Goal: Task Accomplishment & Management: Manage account settings

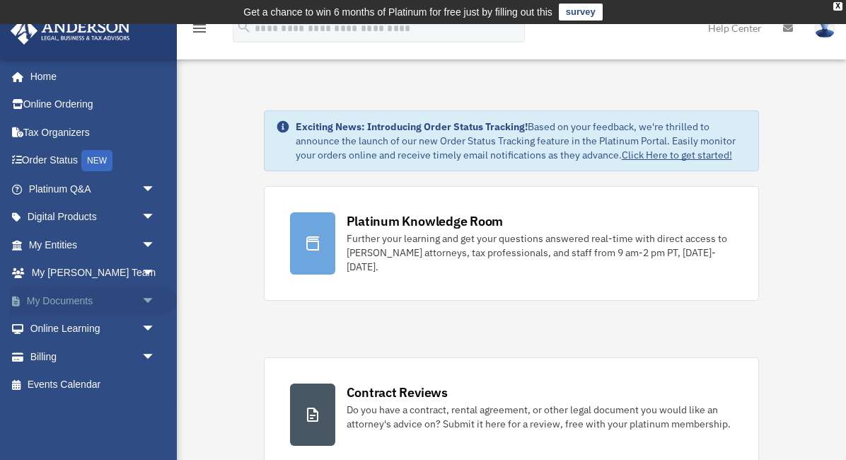
click at [148, 297] on span "arrow_drop_down" at bounding box center [156, 301] width 28 height 29
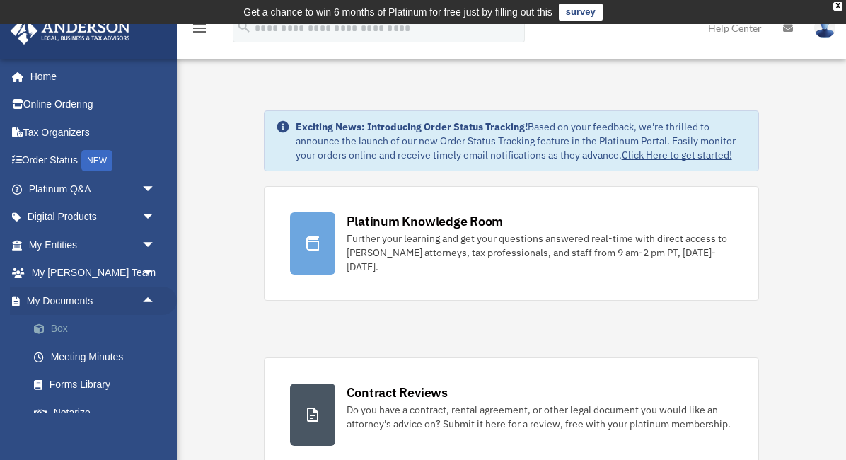
click at [48, 333] on link "Box" at bounding box center [98, 329] width 157 height 28
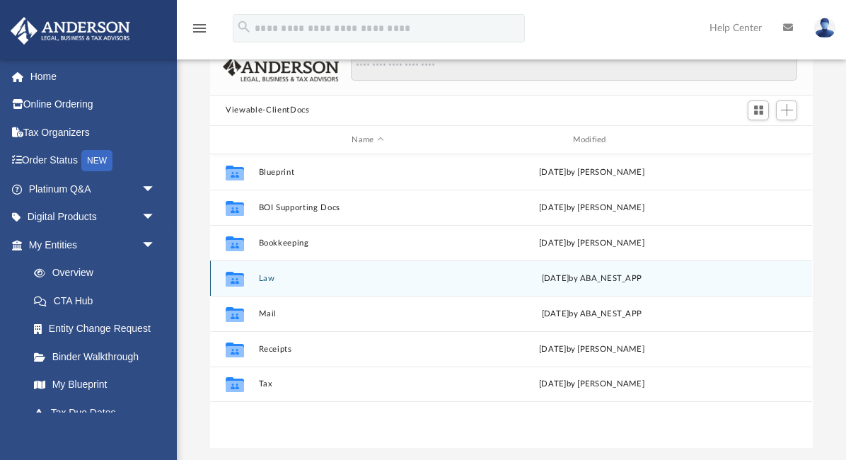
scroll to position [156, 0]
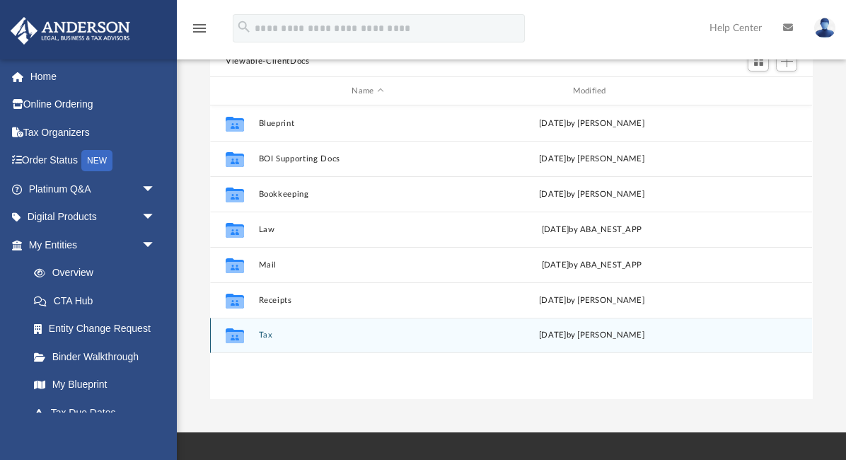
click at [270, 338] on button "Tax" at bounding box center [368, 335] width 218 height 9
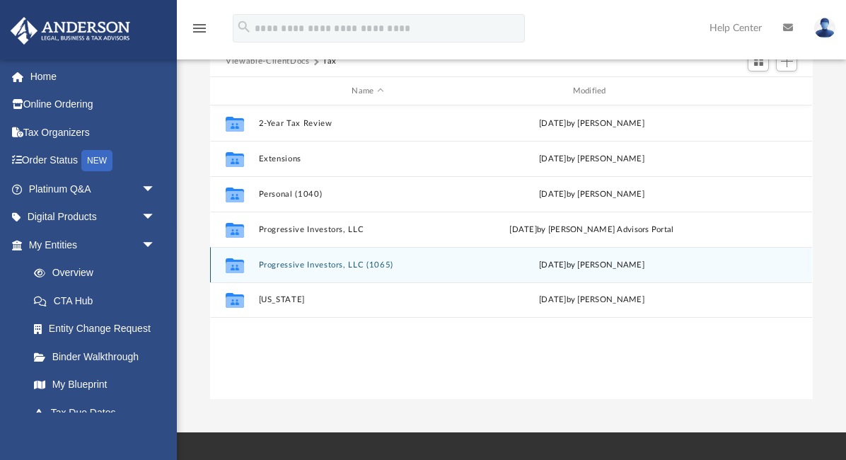
click at [321, 266] on button "Progressive Investors, LLC (1065)" at bounding box center [368, 264] width 218 height 9
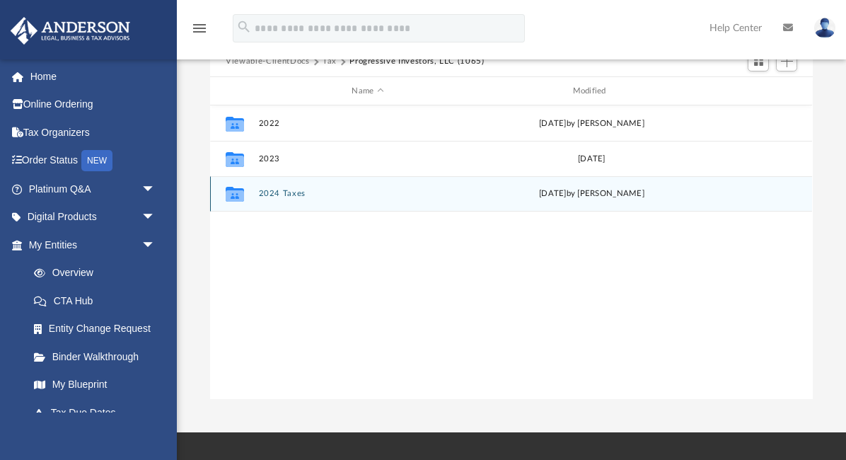
click at [269, 197] on button "2024 Taxes" at bounding box center [368, 194] width 218 height 9
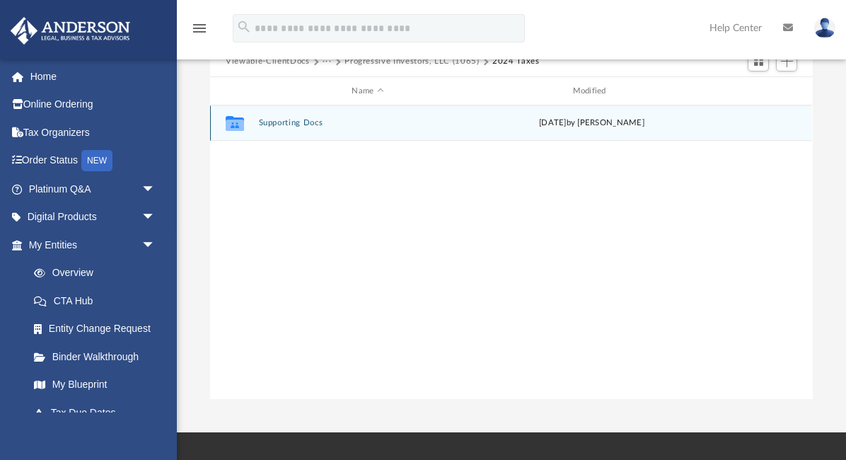
click at [277, 122] on button "Supporting Docs" at bounding box center [368, 123] width 218 height 9
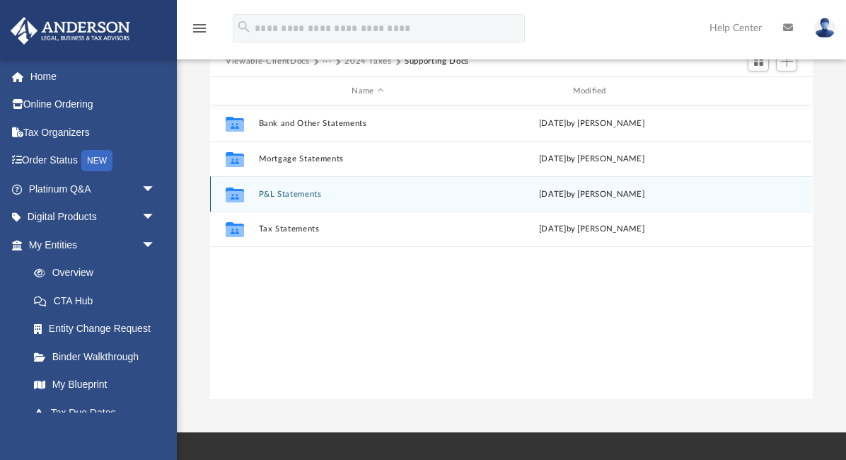
click at [272, 196] on button "P&L Statements" at bounding box center [368, 194] width 218 height 9
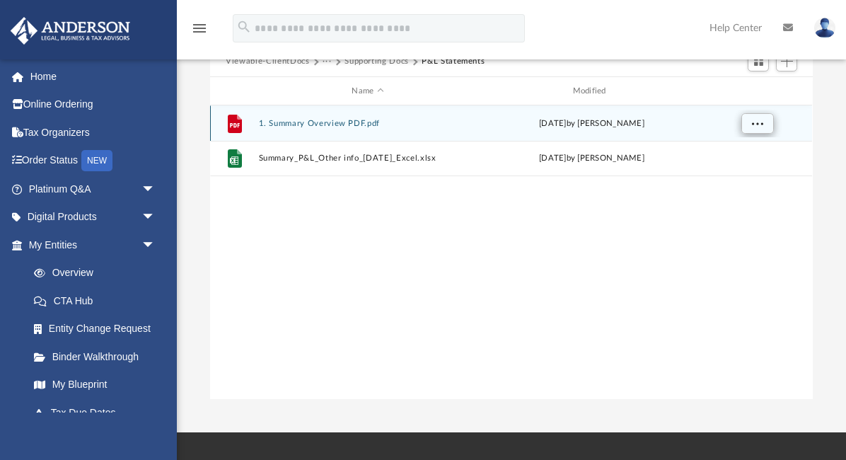
click at [761, 129] on button "More options" at bounding box center [758, 123] width 33 height 21
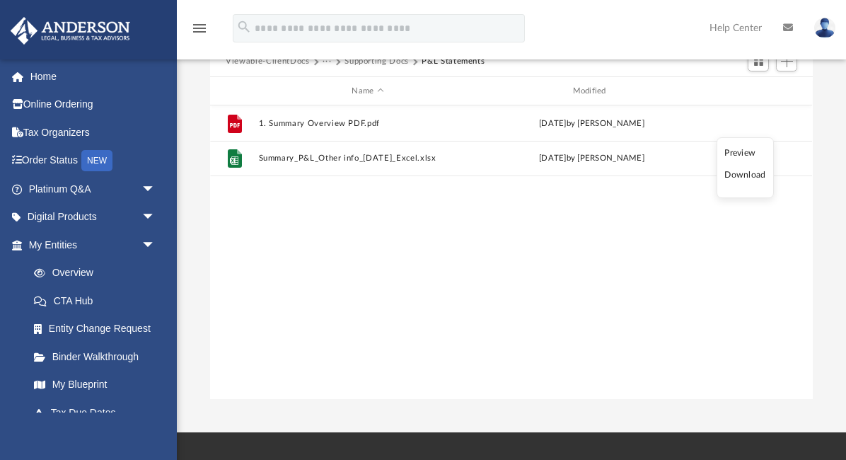
click at [749, 178] on li "Download" at bounding box center [745, 175] width 41 height 15
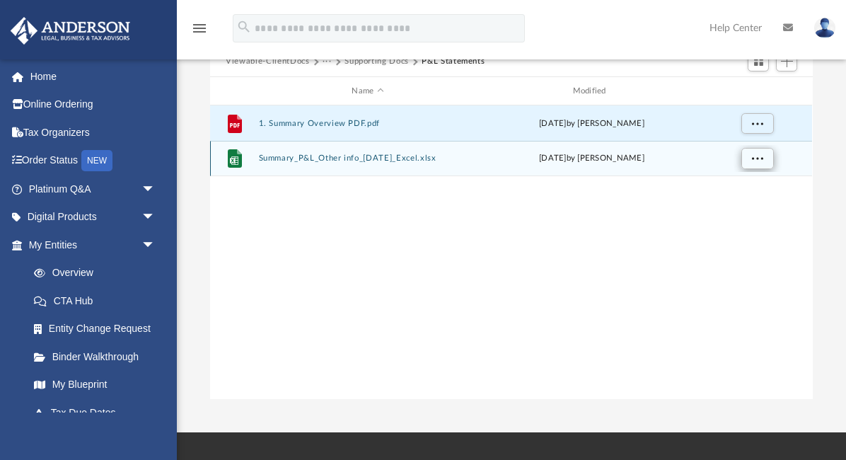
click at [754, 168] on button "More options" at bounding box center [758, 159] width 33 height 21
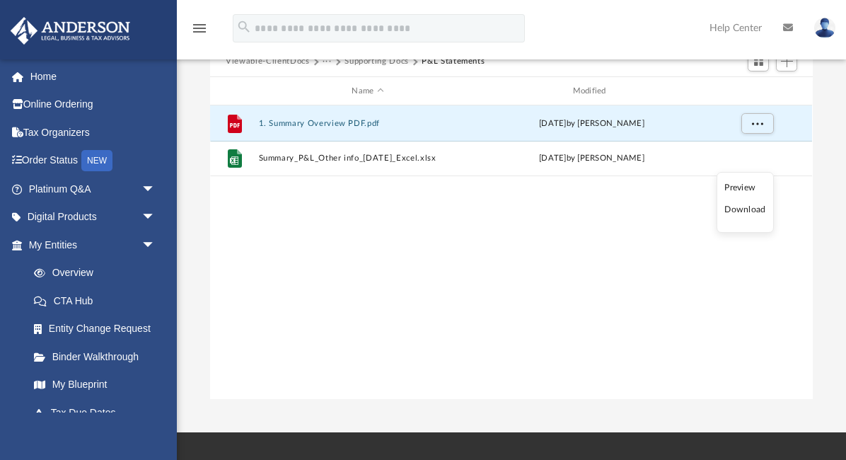
click at [753, 210] on li "Download" at bounding box center [745, 209] width 41 height 15
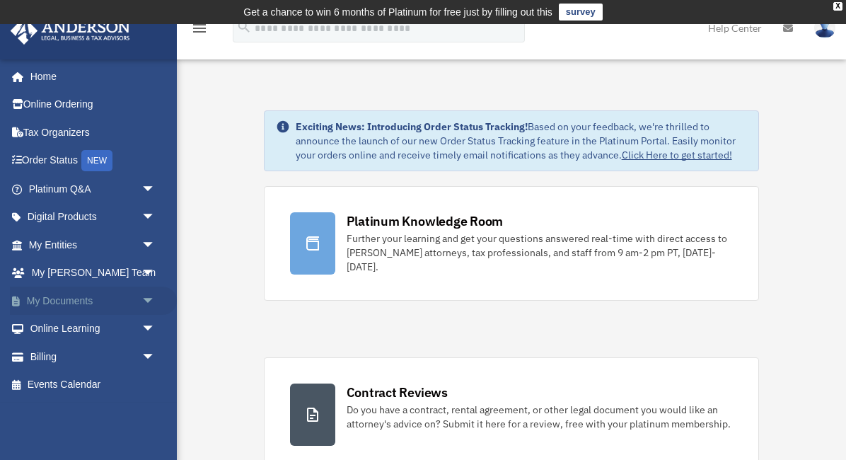
click at [154, 297] on span "arrow_drop_down" at bounding box center [156, 301] width 28 height 29
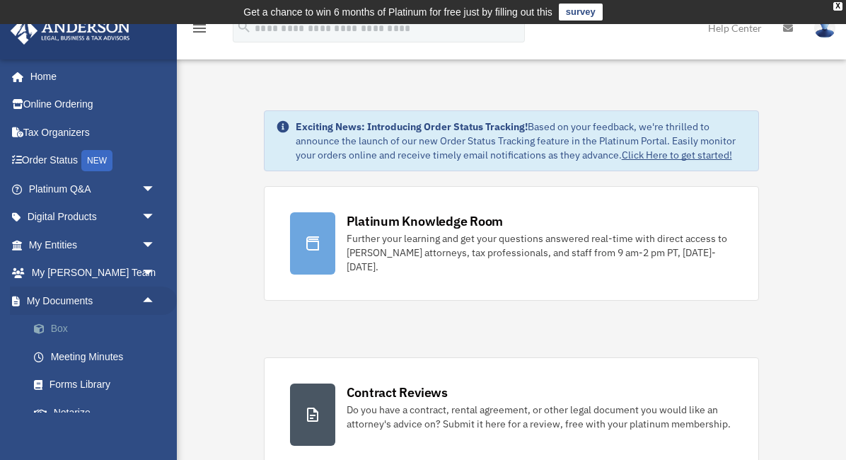
click at [86, 321] on link "Box" at bounding box center [98, 329] width 157 height 28
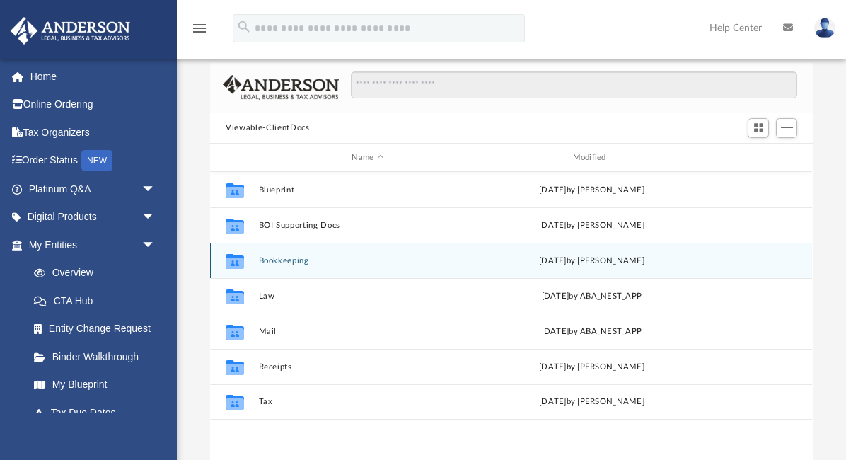
scroll to position [93, 0]
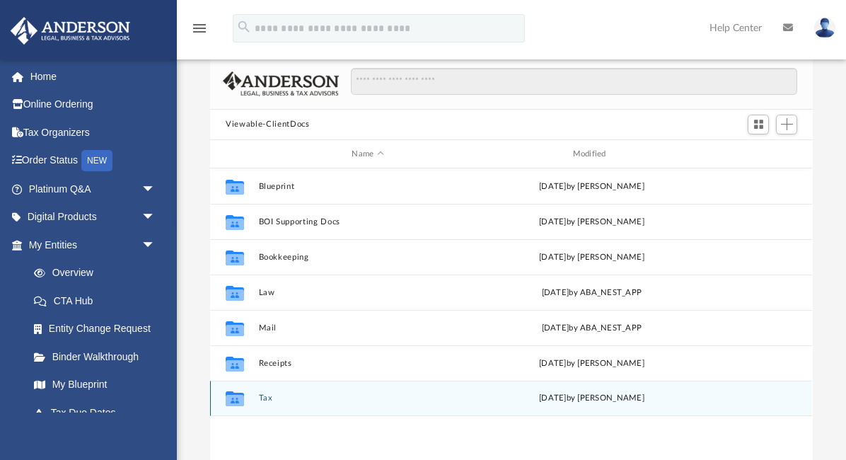
click at [267, 398] on button "Tax" at bounding box center [368, 398] width 218 height 9
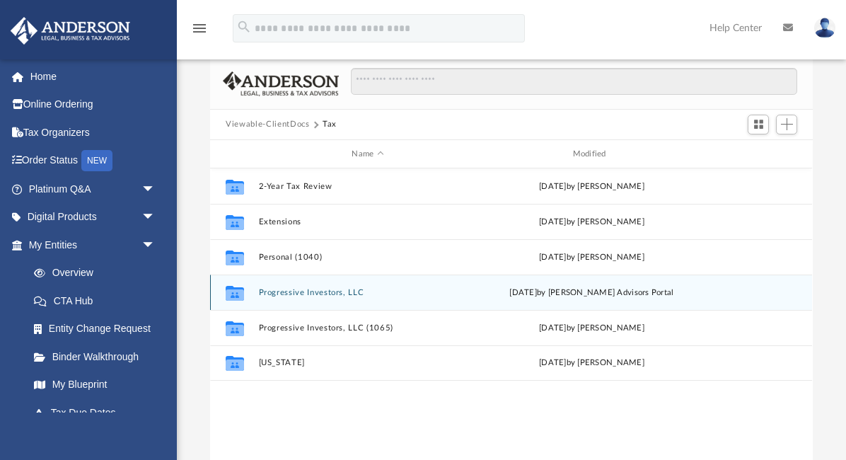
click at [303, 290] on button "Progressive Investors, LLC" at bounding box center [368, 292] width 218 height 9
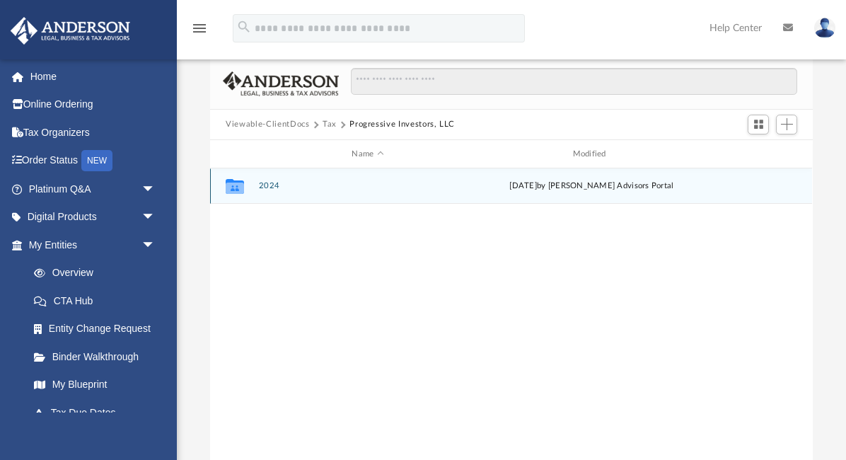
click at [277, 187] on button "2024" at bounding box center [368, 186] width 218 height 9
click at [277, 187] on button "Digital Tax Organizer" at bounding box center [368, 186] width 218 height 9
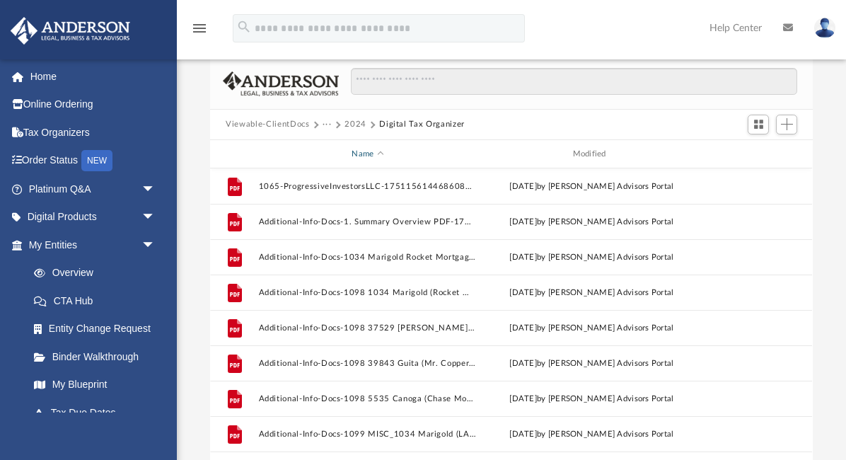
scroll to position [0, 0]
click at [323, 125] on button "···" at bounding box center [327, 124] width 9 height 13
click at [335, 152] on li "Tax" at bounding box center [378, 149] width 100 height 15
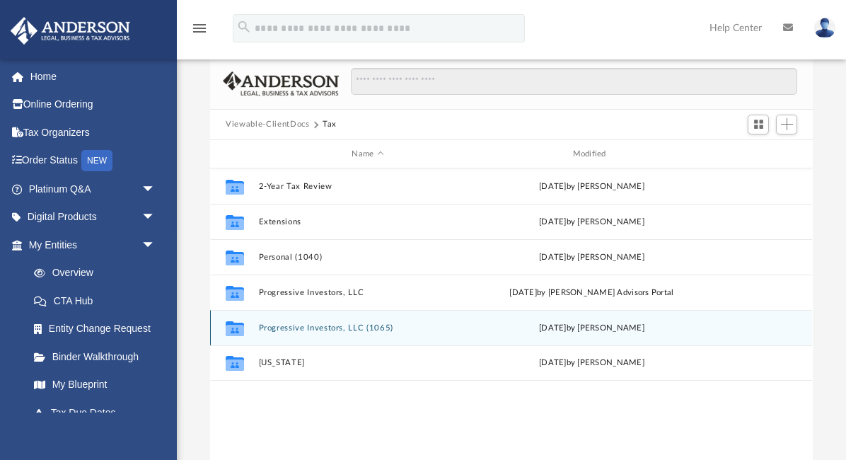
click at [349, 334] on div "Collaborated Folder Progressive Investors, LLC (1065) [DATE] by [PERSON_NAME]" at bounding box center [511, 327] width 602 height 35
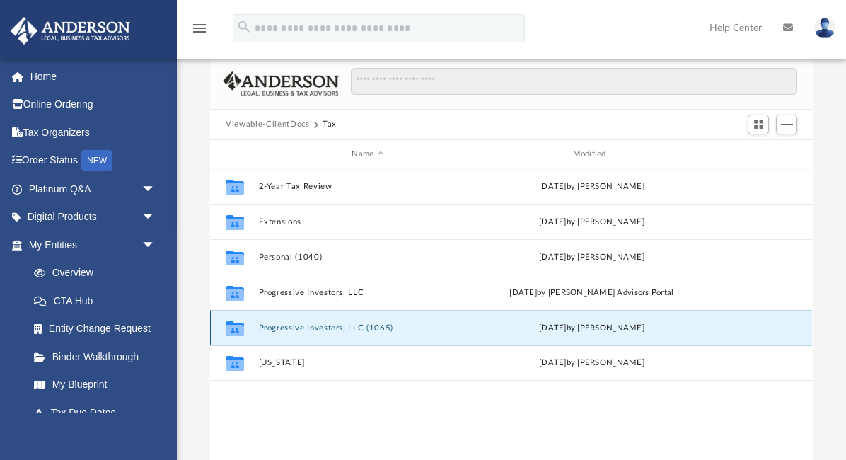
click at [348, 331] on button "Progressive Investors, LLC (1065)" at bounding box center [368, 327] width 218 height 9
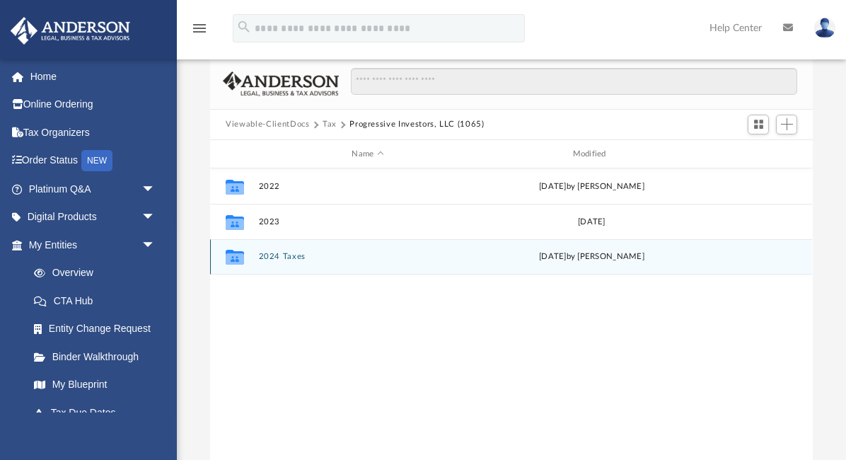
click at [288, 258] on button "2024 Taxes" at bounding box center [368, 257] width 218 height 9
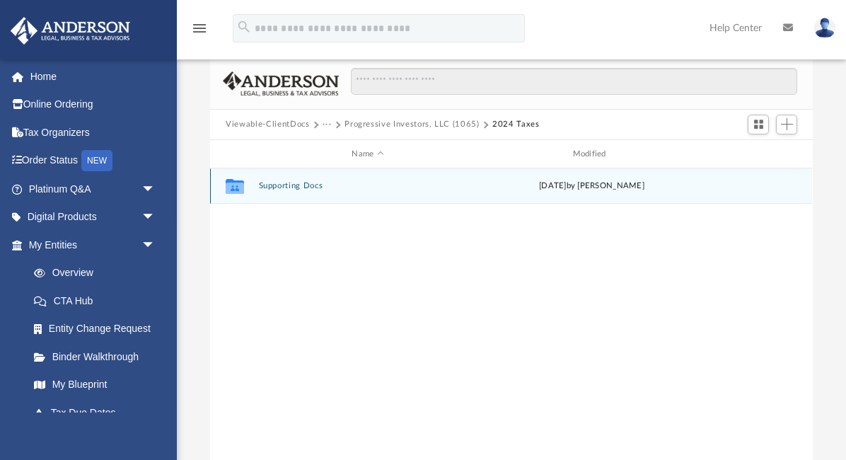
click at [289, 190] on button "Supporting Docs" at bounding box center [368, 186] width 218 height 9
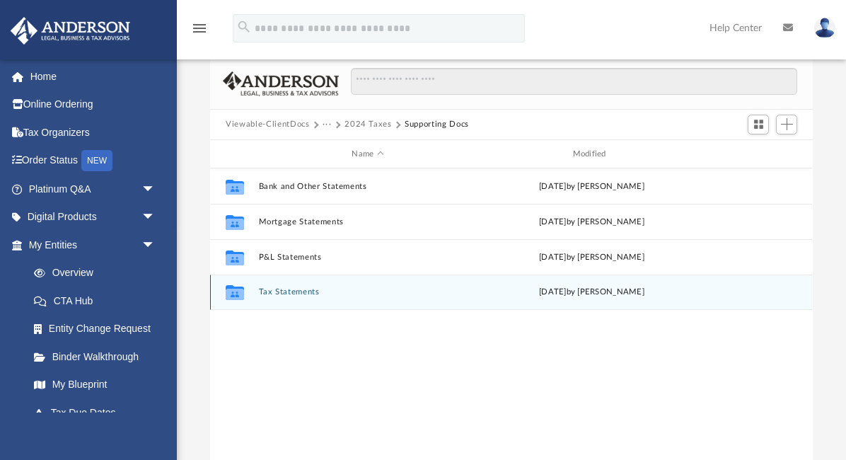
drag, startPoint x: 301, startPoint y: 291, endPoint x: 336, endPoint y: 316, distance: 43.2
click at [340, 352] on div "Collaborated Folder Bank and Other Statements Sat Jun 28 2025 by Shamil Mendis …" at bounding box center [511, 314] width 602 height 293
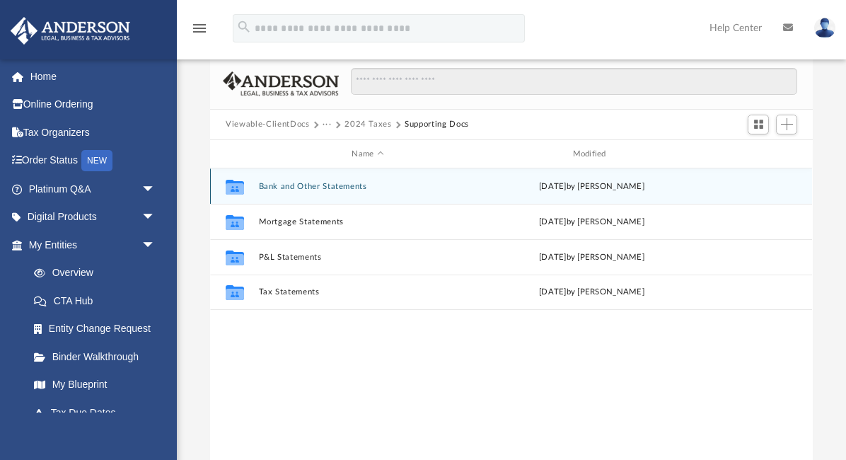
click at [321, 190] on button "Bank and Other Statements" at bounding box center [368, 186] width 218 height 9
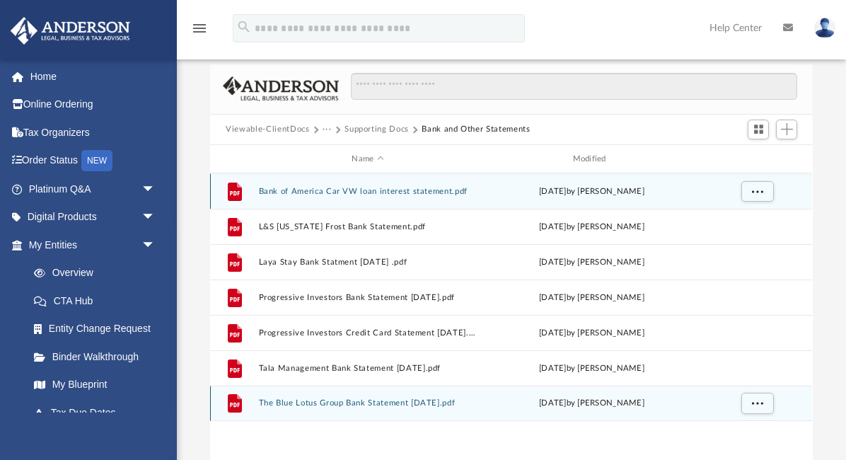
scroll to position [83, 0]
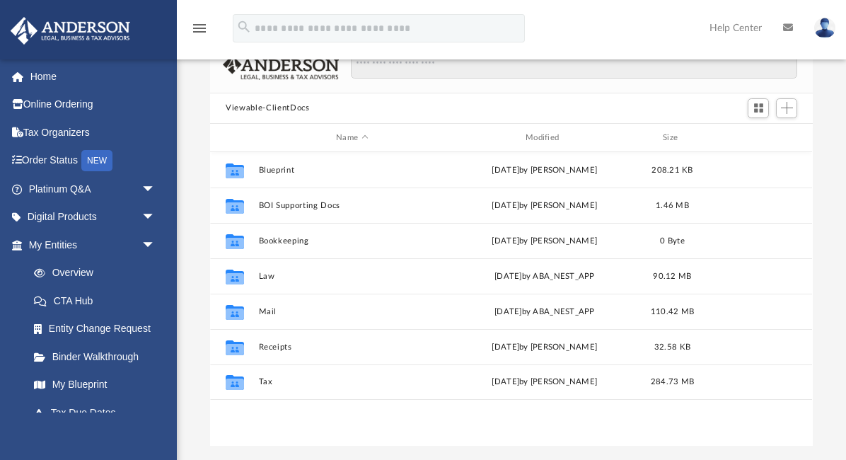
scroll to position [322, 603]
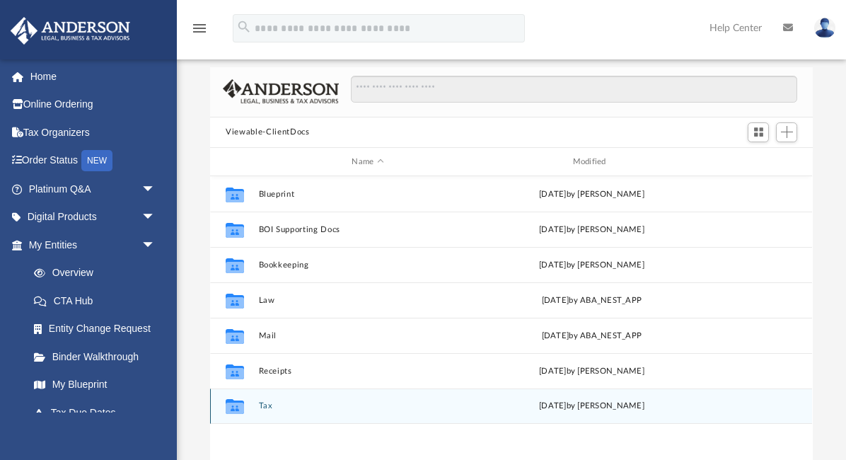
click at [265, 404] on button "Tax" at bounding box center [368, 406] width 218 height 9
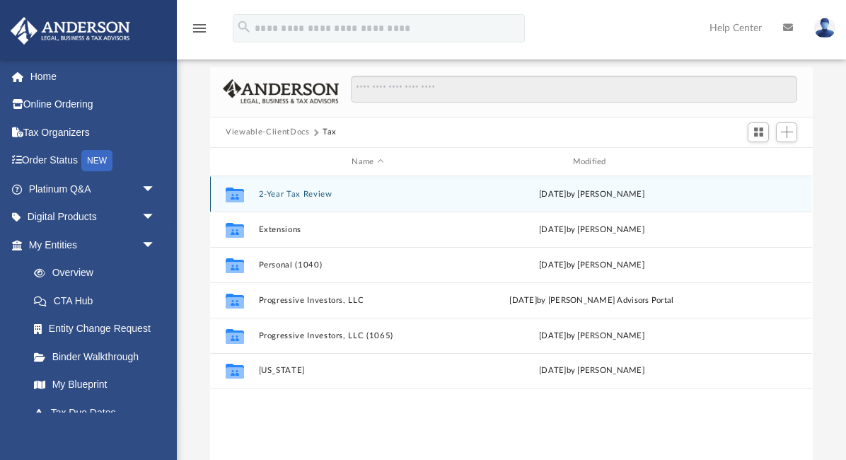
scroll to position [1, 1]
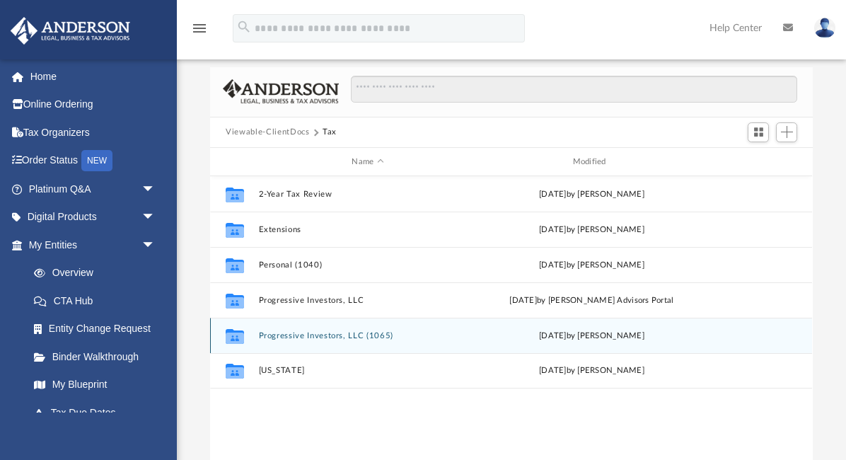
click at [288, 334] on button "Progressive Investors, LLC (1065)" at bounding box center [368, 335] width 218 height 9
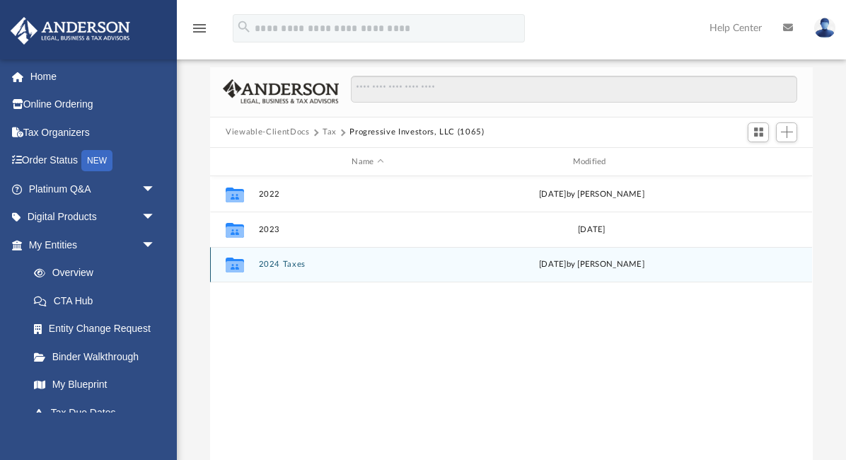
click at [279, 265] on button "2024 Taxes" at bounding box center [368, 264] width 218 height 9
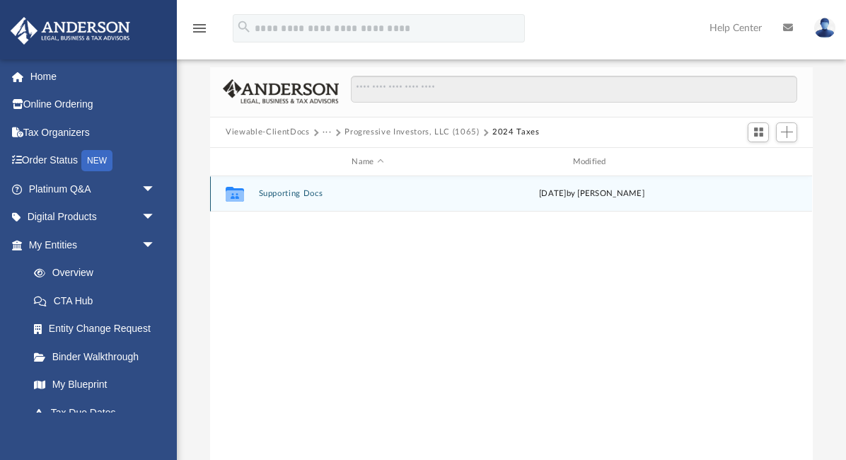
click at [280, 196] on button "Supporting Docs" at bounding box center [368, 194] width 218 height 9
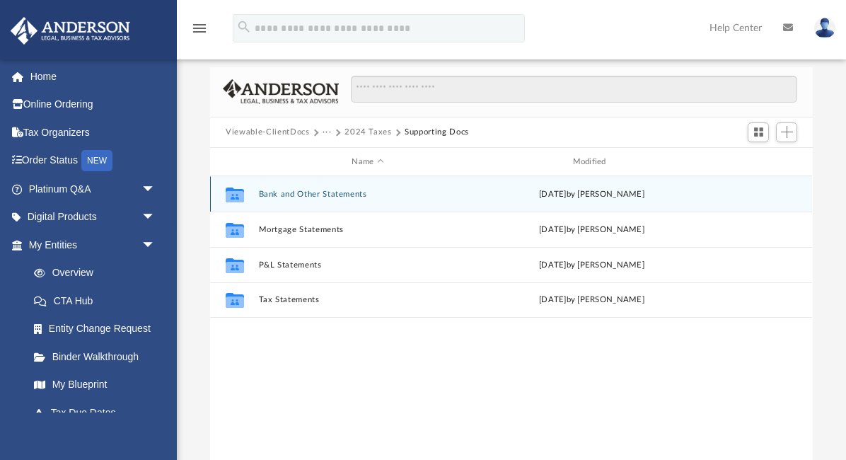
drag, startPoint x: 282, startPoint y: 195, endPoint x: 299, endPoint y: 195, distance: 16.3
click at [282, 195] on button "Bank and Other Statements" at bounding box center [368, 194] width 218 height 9
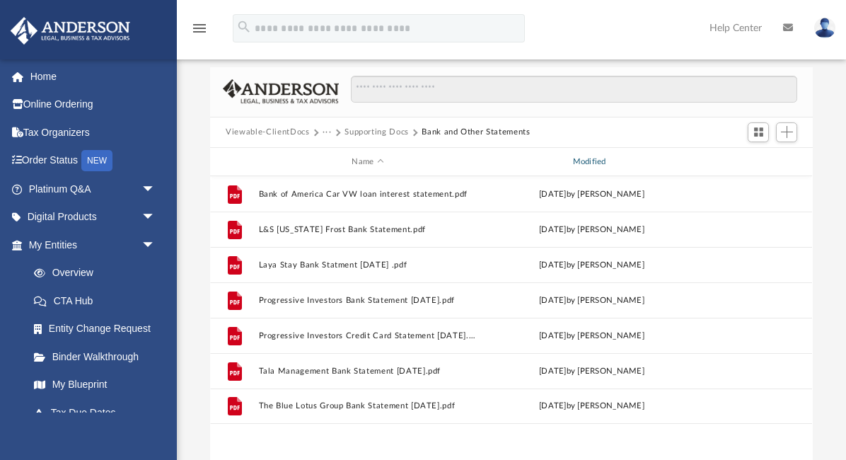
click at [587, 163] on div "Modified" at bounding box center [592, 162] width 219 height 13
click at [789, 133] on span "Add" at bounding box center [787, 132] width 12 height 12
click at [751, 163] on li "Upload" at bounding box center [766, 160] width 45 height 15
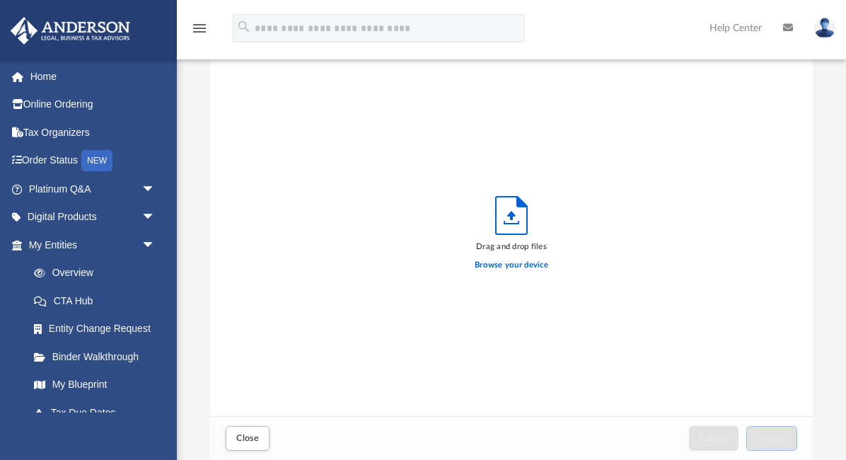
scroll to position [359, 603]
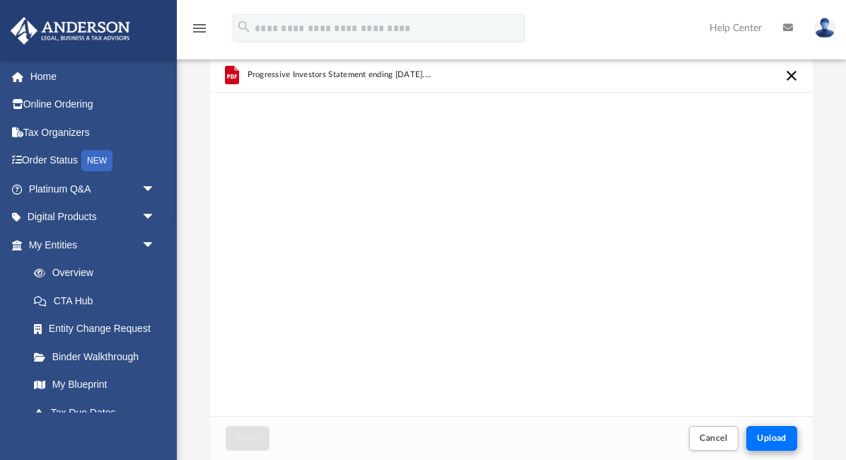
click at [777, 445] on button "Upload" at bounding box center [772, 438] width 51 height 25
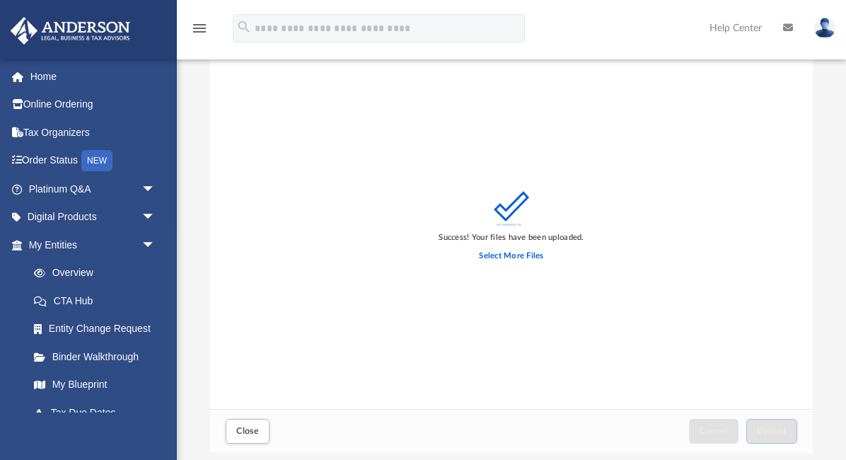
scroll to position [100, 0]
drag, startPoint x: 246, startPoint y: 436, endPoint x: 251, endPoint y: 427, distance: 9.8
click at [246, 436] on span "Close" at bounding box center [247, 432] width 23 height 8
